Goal: Complete application form: Fill out and submit a form for a specific purpose

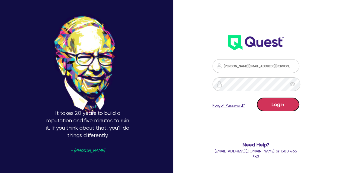
click at [267, 101] on button "Login" at bounding box center [278, 104] width 42 height 14
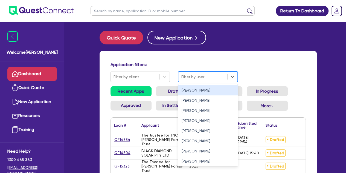
click at [185, 74] on div at bounding box center [203, 76] width 44 height 7
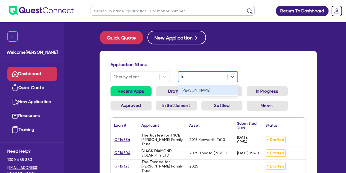
type input "luk"
click at [210, 92] on div "[PERSON_NAME]" at bounding box center [208, 90] width 60 height 10
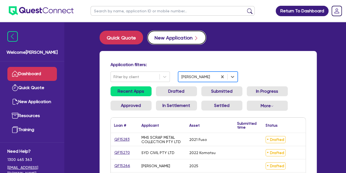
click at [178, 31] on button "New Application" at bounding box center [177, 38] width 59 height 14
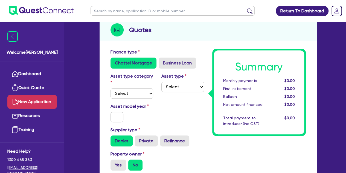
scroll to position [65, 0]
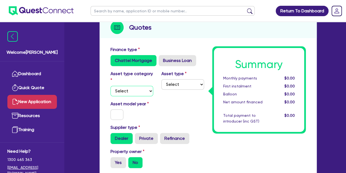
click at [131, 93] on select "Select Cars and light trucks Primary assets Secondary assets Tertiary assets" at bounding box center [132, 91] width 43 height 10
select select "CARS_AND_LIGHT_TRUCKS"
click at [111, 86] on select "Select Cars and light trucks Primary assets Secondary assets Tertiary assets" at bounding box center [132, 91] width 43 height 10
click at [174, 85] on select "Select Passenger vehicles Vans and utes Light trucks up to 4.5 tonne" at bounding box center [183, 84] width 43 height 10
select select "PASSENGER_VEHICLES"
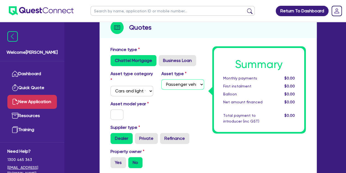
click at [162, 79] on select "Select Passenger vehicles Vans and utes Light trucks up to 4.5 tonne" at bounding box center [183, 84] width 43 height 10
click at [116, 113] on input "text" at bounding box center [117, 114] width 13 height 10
click at [182, 86] on select "Select Passenger vehicles Vans and utes Light trucks up to 4.5 tonne" at bounding box center [183, 84] width 43 height 10
click at [116, 115] on input "text" at bounding box center [117, 114] width 13 height 10
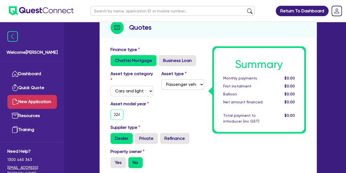
type input "2024"
click at [162, 120] on div "Asset model year [DATE]" at bounding box center [158, 112] width 102 height 24
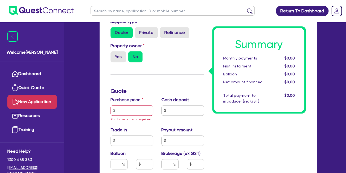
scroll to position [180, 0]
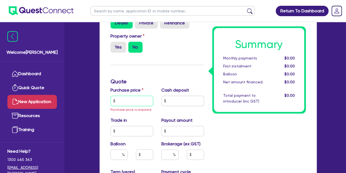
click at [135, 101] on input "text" at bounding box center [132, 101] width 43 height 10
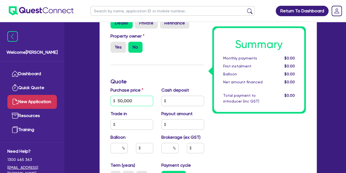
type input "50,000"
click at [149, 75] on div "Finance type Chattel Mortgage Business Loan Asset type category Select Cars and…" at bounding box center [158, 115] width 102 height 368
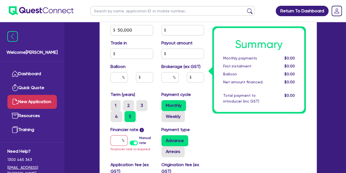
scroll to position [251, 0]
click at [122, 135] on input "text" at bounding box center [119, 140] width 17 height 10
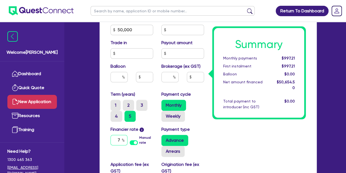
type input "7"
click at [180, 93] on label "Payment cycle" at bounding box center [177, 94] width 30 height 7
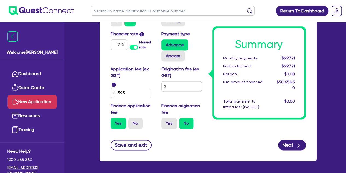
scroll to position [349, 0]
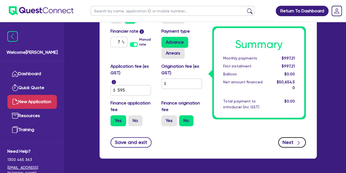
click at [288, 140] on button "Next" at bounding box center [292, 142] width 28 height 10
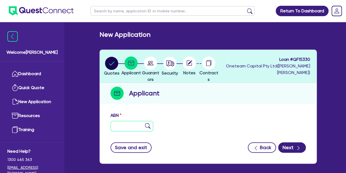
click at [116, 126] on input "text" at bounding box center [132, 126] width 43 height 10
paste input "37 545 137 594"
type input "37 545 137 594"
click at [238, 113] on div "ABN 37 545 137 594" at bounding box center [209, 124] width 204 height 24
type input "[PERSON_NAME]"
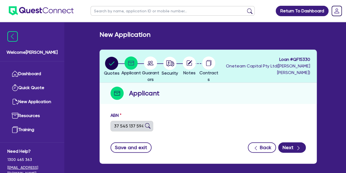
select select "SOLE_TRADER"
type input "[DATE]"
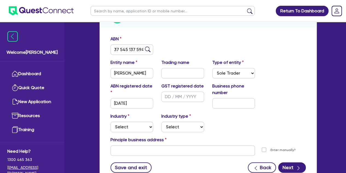
scroll to position [78, 0]
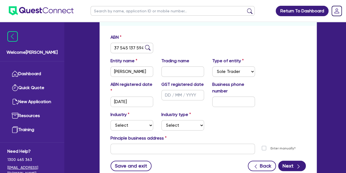
click at [132, 130] on div "Industry Select Accomodation & Food Services Administrative & Support Services …" at bounding box center [209, 123] width 204 height 24
click at [125, 123] on select "Select Accomodation & Food Services Administrative & Support Services Agricultu…" at bounding box center [132, 125] width 43 height 10
click at [111, 120] on select "Select Accomodation & Food Services Administrative & Support Services Agricultu…" at bounding box center [132, 125] width 43 height 10
click at [172, 121] on select "Select Employment Services Administrative Services Domestic & Commercial Cleani…" at bounding box center [183, 125] width 43 height 10
click at [144, 123] on select "Select Accomodation & Food Services Administrative & Support Services Agricultu…" at bounding box center [132, 125] width 43 height 10
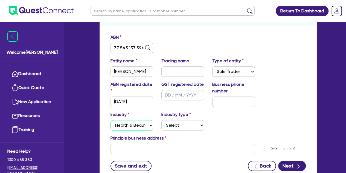
click at [111, 120] on select "Select Accomodation & Food Services Administrative & Support Services Agricultu…" at bounding box center [132, 125] width 43 height 10
click at [166, 124] on select "Select [MEDICAL_DATA], [MEDICAL_DATA] Services Cosmetics Supplies Day Spas, Hea…" at bounding box center [183, 125] width 43 height 10
click at [148, 126] on select "Select Accomodation & Food Services Administrative & Support Services Agricultu…" at bounding box center [132, 125] width 43 height 10
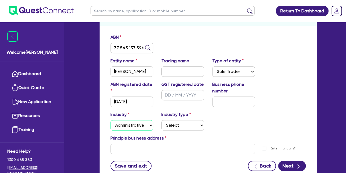
click at [111, 120] on select "Select Accomodation & Food Services Administrative & Support Services Agricultu…" at bounding box center [132, 125] width 43 height 10
click at [173, 122] on select "Select Employment Services Administrative Services Domestic & Commercial Cleani…" at bounding box center [183, 125] width 43 height 10
click at [143, 122] on select "Select Accomodation & Food Services Administrative & Support Services Agricultu…" at bounding box center [132, 125] width 43 height 10
click at [111, 120] on select "Select Accomodation & Food Services Administrative & Support Services Agricultu…" at bounding box center [132, 125] width 43 height 10
click at [139, 120] on select "Select Accomodation & Food Services Administrative & Support Services Agricultu…" at bounding box center [132, 125] width 43 height 10
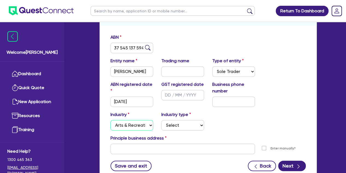
click at [111, 120] on select "Select Accomodation & Food Services Administrative & Support Services Agricultu…" at bounding box center [132, 125] width 43 height 10
click at [171, 123] on select "Select Artists Musicians Writers Performers Venue Operators Sports Venue Gyms S…" at bounding box center [183, 125] width 43 height 10
click at [133, 125] on select "Select Accomodation & Food Services Administrative & Support Services Agricultu…" at bounding box center [132, 125] width 43 height 10
click at [111, 120] on select "Select Accomodation & Food Services Administrative & Support Services Agricultu…" at bounding box center [132, 125] width 43 height 10
click at [166, 126] on select "Select Electrical, Electronic & Whitegoods Floor Coverings, Furniture & Housewa…" at bounding box center [183, 125] width 43 height 10
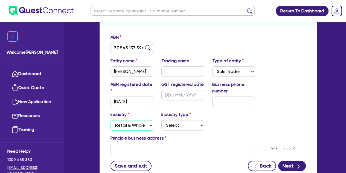
click at [133, 120] on select "Select Accomodation & Food Services Administrative & Support Services Agricultu…" at bounding box center [132, 125] width 43 height 10
click at [111, 120] on select "Select Accomodation & Food Services Administrative & Support Services Agricultu…" at bounding box center [132, 125] width 43 height 10
click at [140, 113] on div "Industry Select Accomodation & Food Services Administrative & Support Services …" at bounding box center [132, 120] width 51 height 19
click at [169, 127] on select "Select Taxi & Luxury Car Services Passengers & Freight Transport Services Posta…" at bounding box center [183, 125] width 43 height 10
click at [143, 124] on select "Select Accomodation & Food Services Administrative & Support Services Agricultu…" at bounding box center [132, 125] width 43 height 10
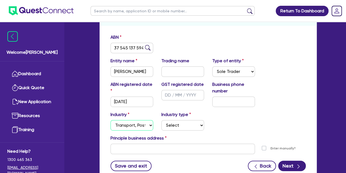
select select "ADMINISTRATIVE_SUPPORT"
click at [111, 120] on select "Select Accomodation & Food Services Administrative & Support Services Agricultu…" at bounding box center [132, 125] width 43 height 10
click at [170, 126] on select "Select Employment Services Administrative Services Domestic & Commercial Cleani…" at bounding box center [183, 125] width 43 height 10
select select "SUPPORT_OPERATIONS"
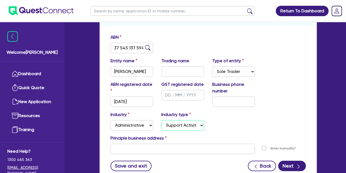
click at [162, 120] on select "Select Employment Services Administrative Services Domestic & Commercial Cleani…" at bounding box center [183, 125] width 43 height 10
click at [219, 122] on div "Industry Select Accomodation & Food Services Administrative & Support Services …" at bounding box center [209, 123] width 204 height 24
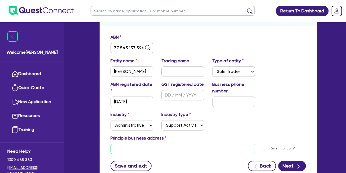
click at [122, 151] on input "text" at bounding box center [183, 148] width 145 height 10
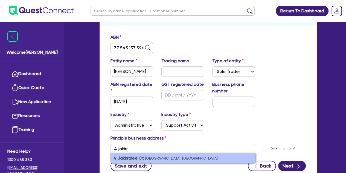
click at [131, 159] on strong "4 Jakirralee Ct" at bounding box center [129, 157] width 30 height 5
type input "[STREET_ADDRESS]"
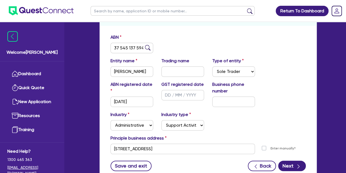
click at [212, 120] on div "Industry Select Accomodation & Food Services Administrative & Support Services …" at bounding box center [209, 123] width 204 height 24
click at [302, 161] on button "Next" at bounding box center [292, 165] width 28 height 10
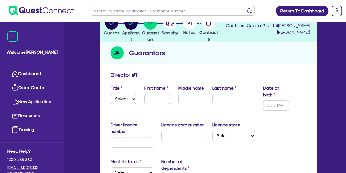
scroll to position [41, 0]
click at [113, 101] on select "Select Mr Mrs Ms Miss Dr" at bounding box center [124, 98] width 26 height 10
click at [151, 100] on input "text" at bounding box center [158, 98] width 26 height 10
type input "[PERSON_NAME]"
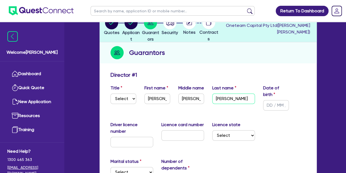
type input "[PERSON_NAME]"
click at [273, 105] on input "text" at bounding box center [276, 105] width 26 height 10
type input "[DATE]"
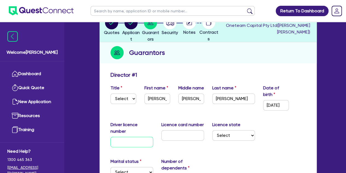
click at [128, 143] on input "text" at bounding box center [132, 142] width 43 height 10
type input "015509445"
click at [172, 133] on input "text" at bounding box center [183, 135] width 43 height 10
type input "E36A8278A0"
click at [219, 135] on select "Select [GEOGRAPHIC_DATA] [GEOGRAPHIC_DATA] [GEOGRAPHIC_DATA] [GEOGRAPHIC_DATA] …" at bounding box center [233, 135] width 43 height 10
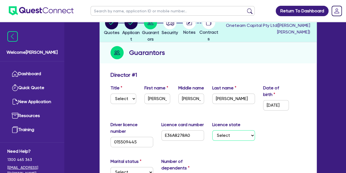
select select "QLD"
click at [212, 130] on select "Select [GEOGRAPHIC_DATA] [GEOGRAPHIC_DATA] [GEOGRAPHIC_DATA] [GEOGRAPHIC_DATA] …" at bounding box center [233, 135] width 43 height 10
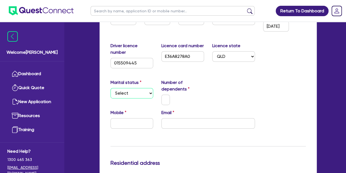
click at [117, 90] on select "Select Single Married De Facto / Partner" at bounding box center [132, 93] width 43 height 10
select select "SINGLE"
click at [111, 88] on select "Select Single Married De Facto / Partner" at bounding box center [132, 93] width 43 height 10
click at [164, 103] on input "text" at bounding box center [166, 99] width 9 height 10
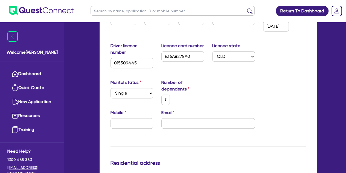
click at [119, 128] on div "Mobile Email" at bounding box center [209, 121] width 204 height 24
click at [168, 118] on input "email" at bounding box center [209, 123] width 94 height 10
paste input "[EMAIL_ADDRESS][DOMAIN_NAME]"
type input "0"
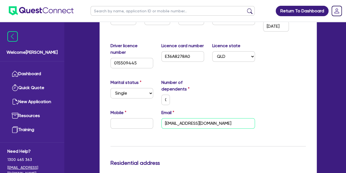
type input "[EMAIL_ADDRESS][DOMAIN_NAME]"
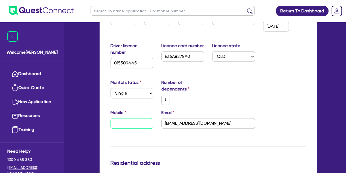
click at [125, 124] on input "text" at bounding box center [132, 123] width 43 height 10
paste input "4004 239 07"
type input "0"
type input "4004 239 07"
click at [114, 124] on input "4004 239 07" at bounding box center [132, 123] width 43 height 10
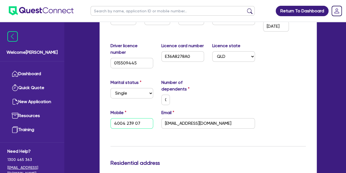
type input "0"
type input "0400 423 907"
click at [112, 131] on div "Mobile [PHONE_NUMBER] Email [EMAIL_ADDRESS][DOMAIN_NAME]" at bounding box center [209, 121] width 204 height 24
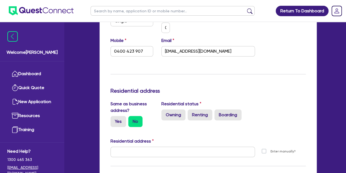
scroll to position [192, 0]
click at [120, 120] on label "Yes" at bounding box center [119, 121] width 16 height 11
click at [114, 119] on input "Yes" at bounding box center [113, 118] width 4 height 4
radio input "true"
type input "0"
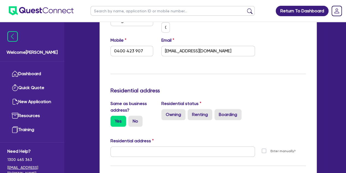
type input "0400 423 907"
type input "[STREET_ADDRESS]"
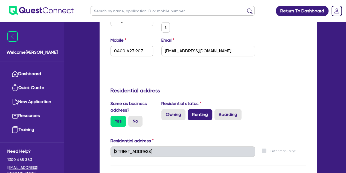
click at [199, 116] on label "Renting" at bounding box center [200, 114] width 25 height 11
click at [191, 113] on input "Renting" at bounding box center [190, 111] width 4 height 4
radio input "true"
type input "0"
type input "0400 423 907"
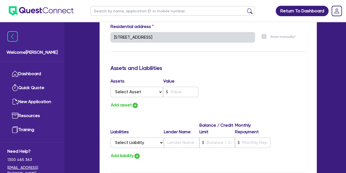
scroll to position [306, 0]
click at [146, 95] on select "Select Asset Cash Property Investment property Vehicle Truck Trailer Equipment …" at bounding box center [137, 91] width 53 height 10
select select "CASH"
click at [111, 86] on select "Select Asset Cash Property Investment property Vehicle Truck Trailer Equipment …" at bounding box center [137, 91] width 53 height 10
type input "0"
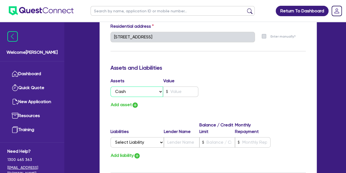
type input "0400 423 907"
click at [175, 90] on input "text" at bounding box center [180, 91] width 35 height 10
type input "0"
type input "0400 423 907"
type input "2"
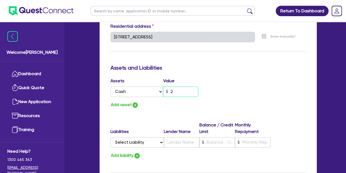
type input "0"
type input "0400 423 907"
type input "20"
type input "0"
type input "0400 423 907"
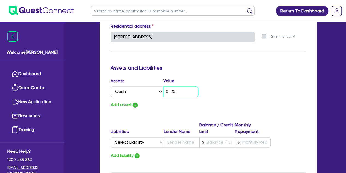
type input "200"
type input "0"
type input "0400 423 907"
type input "2,000"
click at [129, 105] on button "Add asset" at bounding box center [125, 104] width 28 height 7
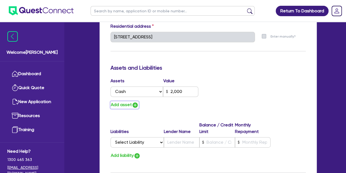
type input "0"
type input "0400 423 907"
type input "2,000"
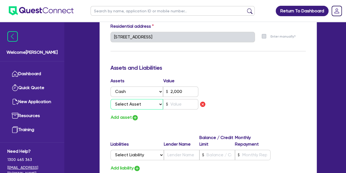
click at [130, 104] on select "Select Asset Cash Property Investment property Vehicle Truck Trailer Equipment …" at bounding box center [137, 104] width 53 height 10
select select "HOUSEHOLD_PERSONAL"
click at [111, 99] on select "Select Asset Cash Property Investment property Vehicle Truck Trailer Equipment …" at bounding box center [137, 104] width 53 height 10
type input "0"
type input "0400 423 907"
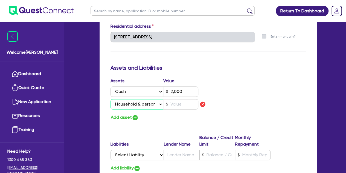
type input "2,000"
click at [175, 105] on input "text" at bounding box center [180, 104] width 35 height 10
type input "0"
type input "0400 423 907"
type input "2,000"
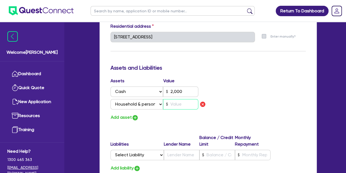
type input "5"
type input "0"
type input "0400 423 907"
type input "2,000"
type input "50"
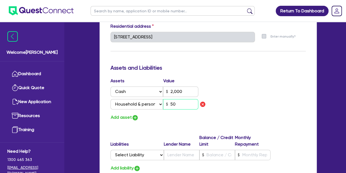
type input "0"
type input "0400 423 907"
type input "2,000"
type input "500"
type input "0"
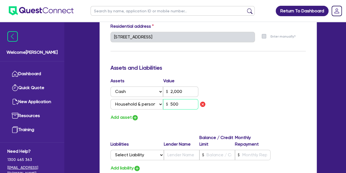
type input "0400 423 907"
type input "2,000"
type input "5,000"
click at [125, 117] on button "Add asset" at bounding box center [125, 117] width 28 height 7
type input "0"
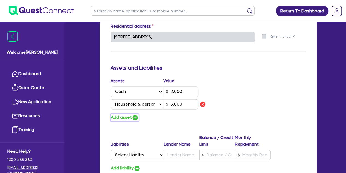
type input "0400 423 907"
type input "2,000"
type input "5,000"
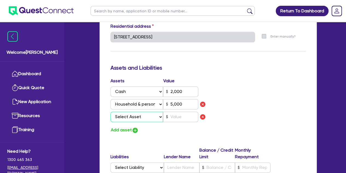
click at [126, 116] on select "Select Asset Cash Property Investment property Vehicle Truck Trailer Equipment …" at bounding box center [137, 116] width 53 height 10
select select "EQUIPMENT"
click at [111, 111] on select "Select Asset Cash Property Investment property Vehicle Truck Trailer Equipment …" at bounding box center [137, 116] width 53 height 10
type input "0"
type input "0400 423 907"
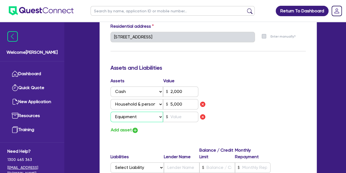
type input "2,000"
type input "5,000"
click at [130, 113] on select "Select Asset Cash Property Investment property Vehicle Truck Trailer Equipment …" at bounding box center [137, 116] width 53 height 10
select select "VEHICLE"
click at [111, 111] on select "Select Asset Cash Property Investment property Vehicle Truck Trailer Equipment …" at bounding box center [137, 116] width 53 height 10
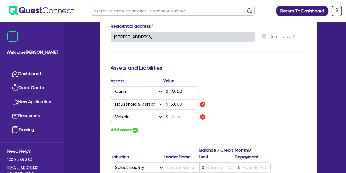
type input "0"
type input "0400 423 907"
type input "2,000"
type input "5,000"
click at [173, 116] on input "text" at bounding box center [180, 116] width 35 height 10
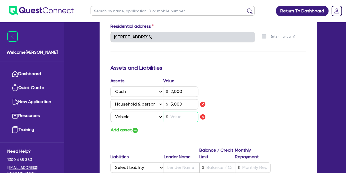
type input "0"
type input "0400 423 907"
type input "2,000"
type input "5,000"
type input "2"
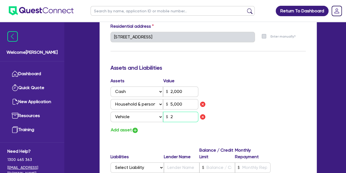
type input "0"
type input "0400 423 907"
type input "2,000"
type input "5,000"
type input "20"
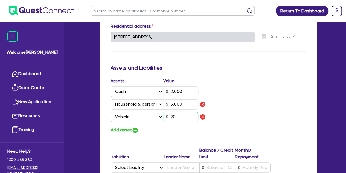
type input "0"
type input "0400 423 907"
type input "2,000"
type input "5,000"
type input "200"
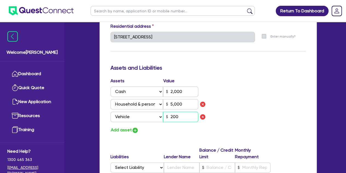
type input "0"
type input "0400 423 907"
type input "2,000"
type input "5,000"
type input "2,000"
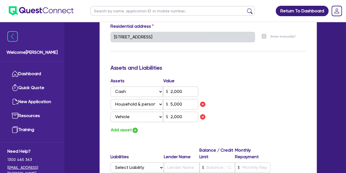
click at [217, 121] on div "Assets Value Select Asset Cash Property Investment property Vehicle Truck Trail…" at bounding box center [209, 105] width 204 height 56
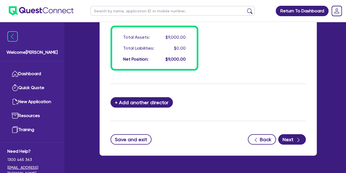
scroll to position [507, 0]
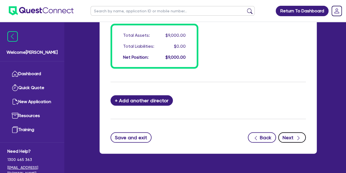
click at [302, 136] on button "Next" at bounding box center [292, 137] width 28 height 10
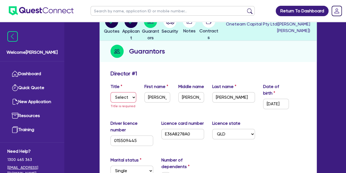
scroll to position [41, 0]
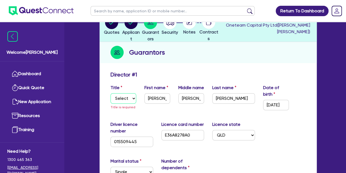
click at [123, 96] on select "Select Mr Mrs Ms Miss Dr" at bounding box center [124, 98] width 26 height 10
select select "MISS"
click at [111, 93] on select "Select Mr Mrs Ms Miss Dr" at bounding box center [124, 98] width 26 height 10
type input "0"
type input "0400 423 907"
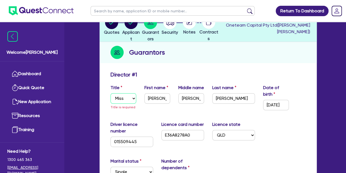
type input "2,000"
type input "5,000"
type input "2,000"
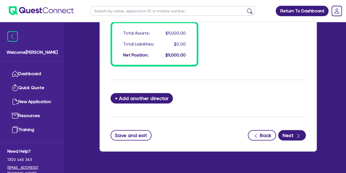
scroll to position [509, 0]
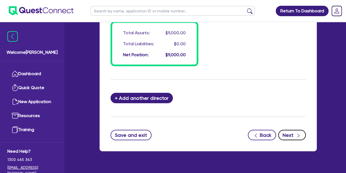
click at [292, 133] on button "Next" at bounding box center [292, 135] width 28 height 10
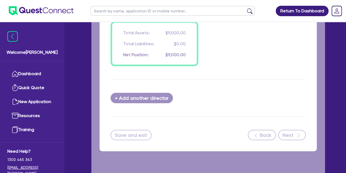
select select "CARS_AND_LIGHT_TRUCKS"
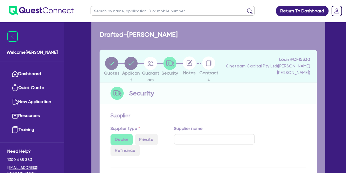
select select "PASSENGER_VEHICLES"
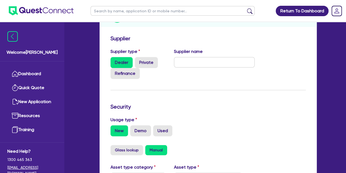
scroll to position [101, 0]
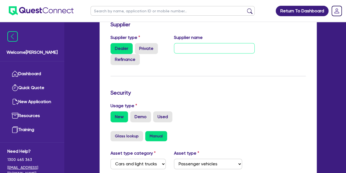
click at [188, 50] on input "text" at bounding box center [214, 48] width 81 height 10
type input "Isuzu"
click at [143, 73] on form "Supplier Supplier type Dealer Private Refinance Supplier name Isuzu Security Us…" at bounding box center [208, 157] width 195 height 272
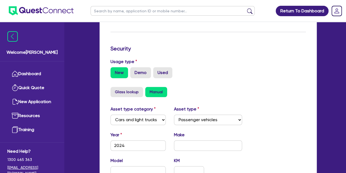
scroll to position [146, 0]
click at [165, 71] on label "Used" at bounding box center [162, 72] width 19 height 11
click at [157, 70] on input "Used" at bounding box center [155, 69] width 4 height 4
radio input "true"
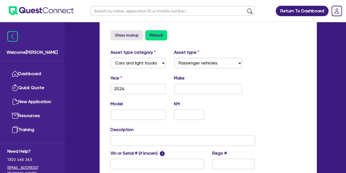
scroll to position [206, 0]
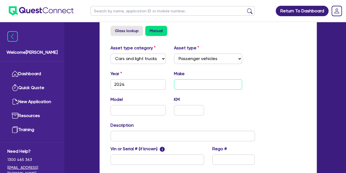
click at [186, 84] on input "text" at bounding box center [208, 84] width 68 height 10
type input "Isuzu"
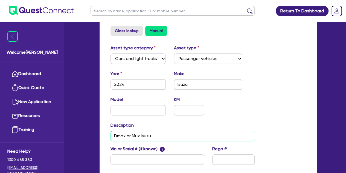
type input "Dmax or Mux Isuzu"
click at [230, 110] on div "Model KM" at bounding box center [183, 108] width 153 height 24
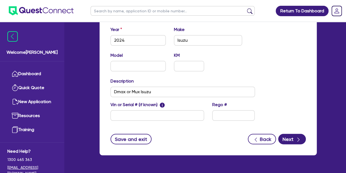
scroll to position [266, 0]
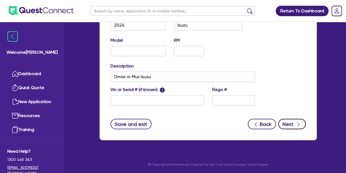
click at [292, 125] on button "Next" at bounding box center [292, 124] width 28 height 10
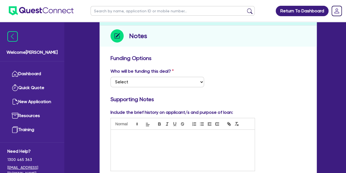
scroll to position [100, 0]
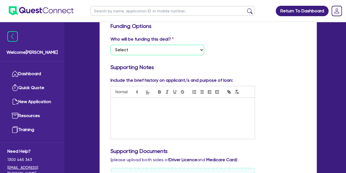
click at [183, 45] on select "Select I want Quest to fund 100% I will fund 100% I will co-fund with Quest Oth…" at bounding box center [158, 50] width 94 height 10
select select "Other"
click at [111, 45] on select "Select I want Quest to fund 100% I will fund 100% I will co-fund with Quest Oth…" at bounding box center [158, 50] width 94 height 10
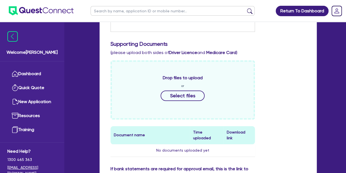
scroll to position [204, 0]
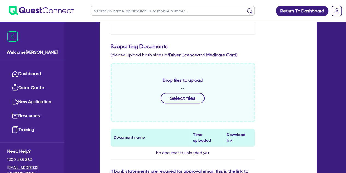
click at [174, 103] on div "Drop files to upload or Select files" at bounding box center [183, 92] width 145 height 59
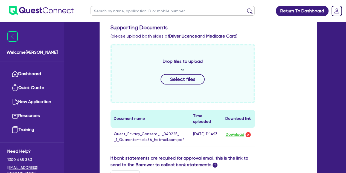
scroll to position [228, 0]
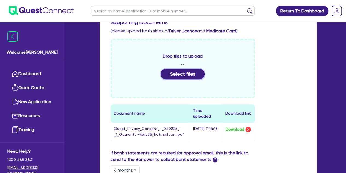
click at [195, 73] on button "Select files" at bounding box center [183, 74] width 44 height 10
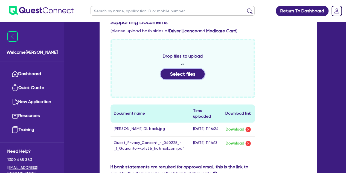
click at [166, 72] on button "Select files" at bounding box center [183, 74] width 44 height 10
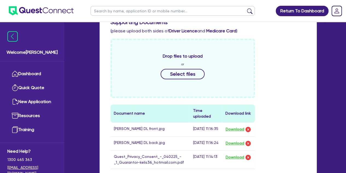
click at [161, 77] on div "Drop files to upload or Select files" at bounding box center [183, 68] width 145 height 59
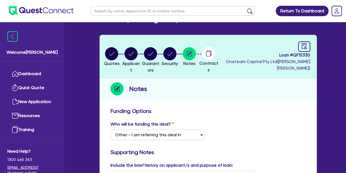
scroll to position [0, 0]
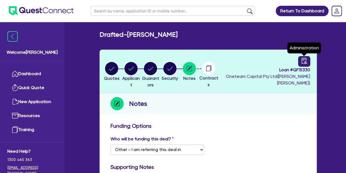
click at [301, 63] on icon "audit" at bounding box center [304, 61] width 6 height 6
select select "DRAFTED_NEW"
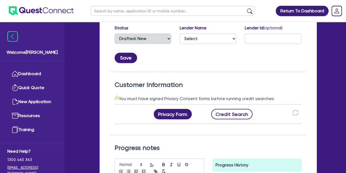
scroll to position [0, 58]
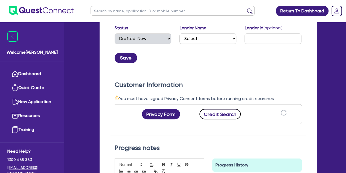
click at [219, 113] on button "Credit Search" at bounding box center [221, 114] width 42 height 10
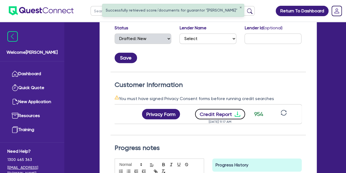
click at [219, 113] on button "Credit Report" at bounding box center [220, 114] width 50 height 10
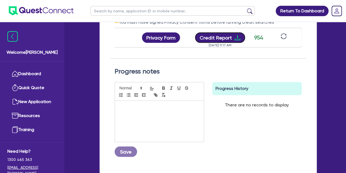
scroll to position [0, 0]
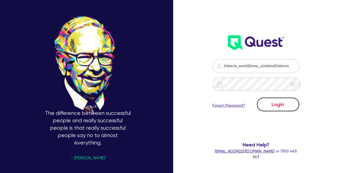
click at [268, 101] on button "Login" at bounding box center [278, 104] width 42 height 14
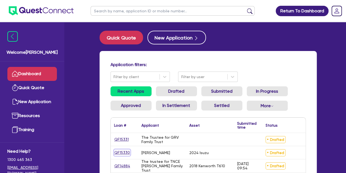
click at [127, 152] on link "QF15330" at bounding box center [122, 152] width 16 height 6
select select "CARS_AND_LIGHT_TRUCKS"
select select "PASSENGER_VEHICLES"
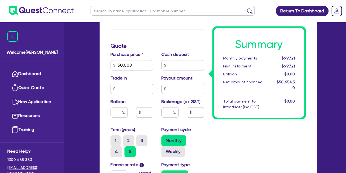
scroll to position [228, 0]
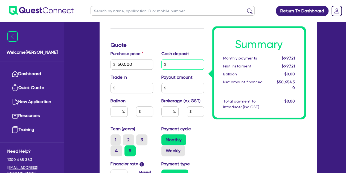
click at [171, 65] on input "text" at bounding box center [183, 64] width 43 height 10
type input "10,000"
type input "50,000"
click at [160, 36] on div "Finance type Chattel Mortgage Business Loan Asset type category Select Cars and…" at bounding box center [158, 79] width 102 height 368
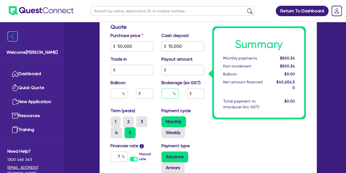
click at [169, 94] on input "text" at bounding box center [170, 93] width 17 height 10
type input "5"
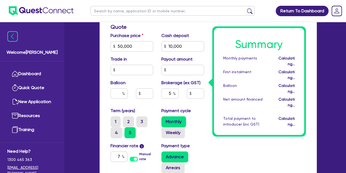
type input "50,000"
type input "2,032.73"
click at [194, 119] on div "Monthly Weekly" at bounding box center [183, 127] width 43 height 22
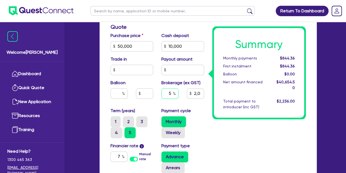
click at [171, 93] on input "5" at bounding box center [170, 93] width 17 height 10
type input "50,000"
type input "2,032.73"
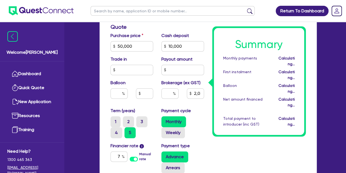
type input "50,000"
click at [197, 122] on div "Monthly Weekly" at bounding box center [183, 127] width 43 height 22
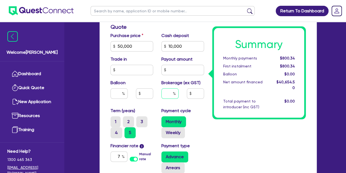
click at [172, 93] on input "text" at bounding box center [170, 93] width 17 height 10
type input "5"
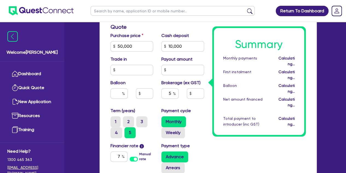
type input "50,000"
type input "2,032.73"
click at [196, 123] on div "Monthly Weekly" at bounding box center [183, 127] width 43 height 22
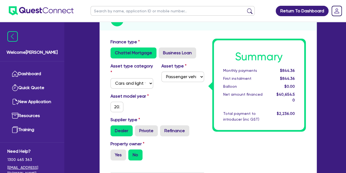
scroll to position [0, 0]
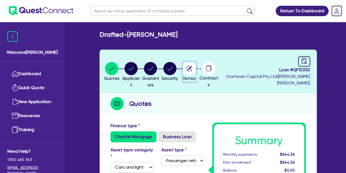
click at [192, 68] on icon "button" at bounding box center [190, 68] width 4 height 4
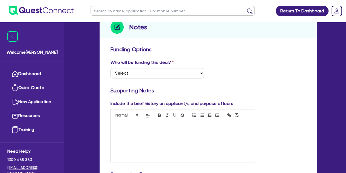
scroll to position [85, 0]
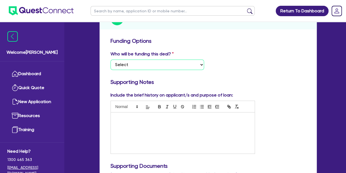
click at [126, 62] on select "Select I want Quest to fund 100% I will fund 100% I will co-fund with Quest Oth…" at bounding box center [158, 64] width 94 height 10
select select "Other"
click at [111, 59] on select "Select I want Quest to fund 100% I will fund 100% I will co-fund with Quest Oth…" at bounding box center [158, 64] width 94 height 10
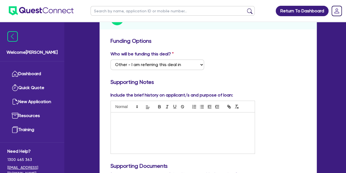
click at [125, 120] on p at bounding box center [183, 118] width 136 height 5
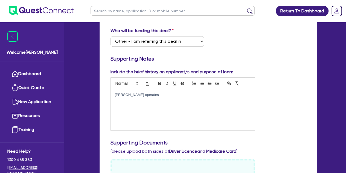
scroll to position [108, 0]
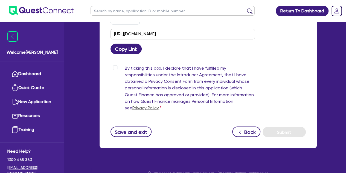
scroll to position [429, 0]
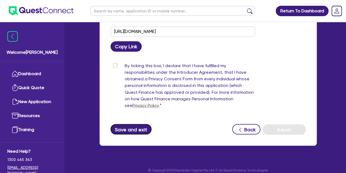
click at [126, 134] on button "Save and exit" at bounding box center [131, 129] width 41 height 10
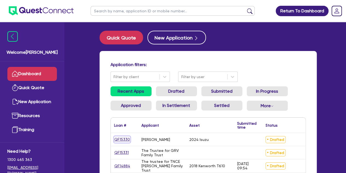
click at [121, 137] on link "QF15330" at bounding box center [122, 139] width 16 height 6
select select "CARS_AND_LIGHT_TRUCKS"
select select "PASSENGER_VEHICLES"
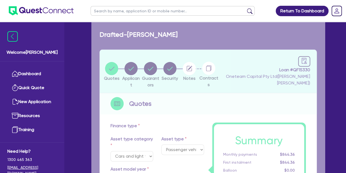
type input "50,000"
type input "10,000"
type input "2,032.73"
